Goal: Check status: Check status

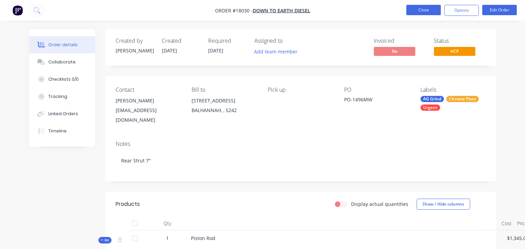
click at [428, 10] on button "Close" at bounding box center [423, 10] width 34 height 10
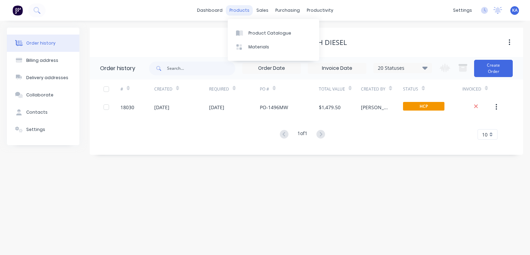
click at [244, 9] on div "products" at bounding box center [239, 10] width 27 height 10
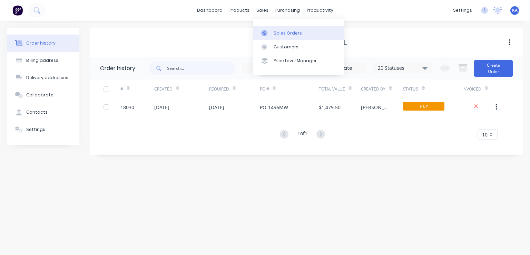
click at [279, 31] on div "Sales Orders" at bounding box center [287, 33] width 28 height 6
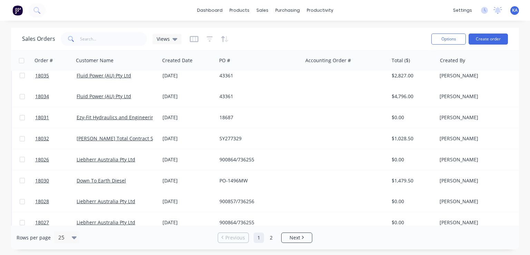
scroll to position [235, 0]
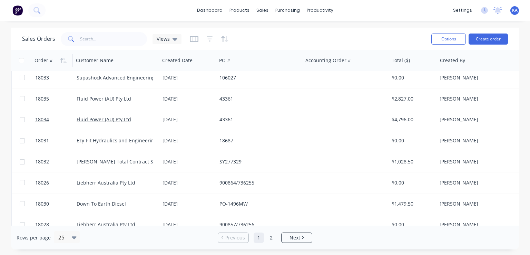
click at [49, 60] on div "Order #" at bounding box center [43, 60] width 18 height 7
click at [61, 58] on icon "button" at bounding box center [63, 61] width 6 height 6
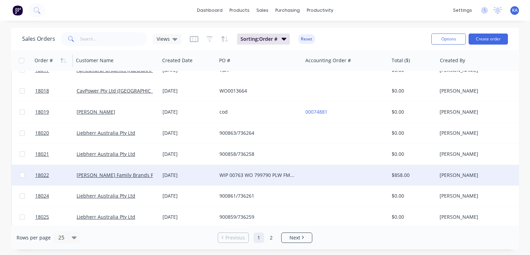
scroll to position [373, 0]
